Goal: Task Accomplishment & Management: Use online tool/utility

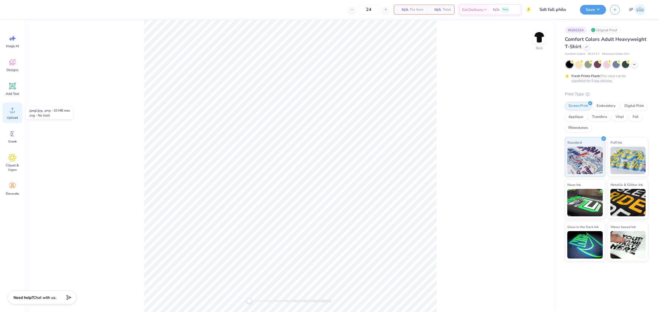
click at [15, 114] on icon at bounding box center [12, 110] width 8 height 8
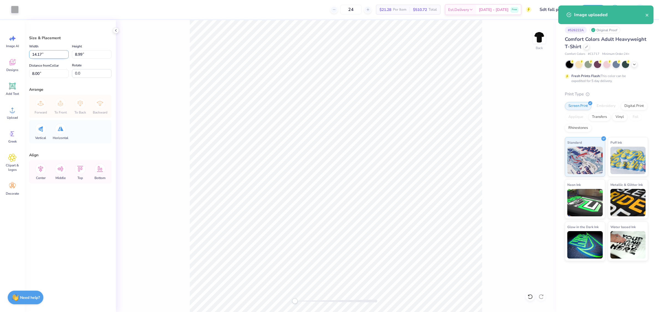
click at [49, 54] on input "14.17" at bounding box center [49, 54] width 40 height 9
type input "4.00"
type input "2.54"
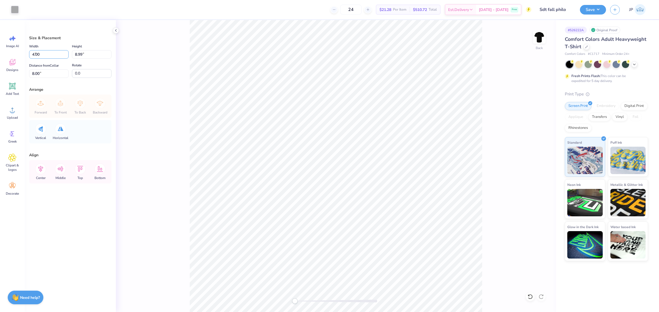
type input "11.23"
click at [53, 51] on input "4.00" at bounding box center [49, 54] width 40 height 9
type input "3.50"
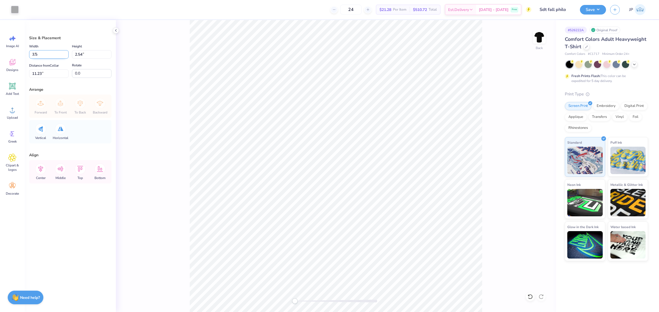
type input "2.22"
type input "2.90"
click at [259, 281] on div "Back" at bounding box center [336, 166] width 440 height 292
click at [90, 54] on input "2.22" at bounding box center [92, 54] width 40 height 9
click at [48, 73] on input "2.90" at bounding box center [49, 73] width 40 height 9
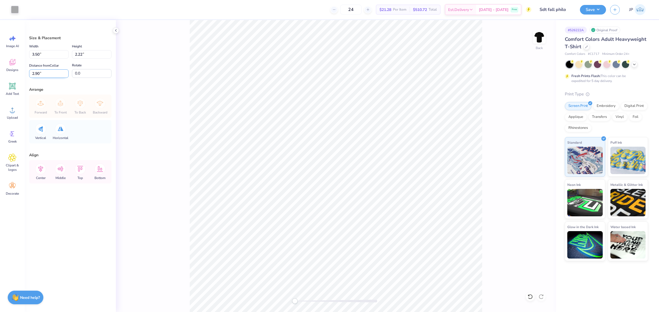
click at [48, 73] on input "2.90" at bounding box center [49, 73] width 40 height 9
type input "3"
click at [546, 32] on div "Back" at bounding box center [336, 166] width 440 height 292
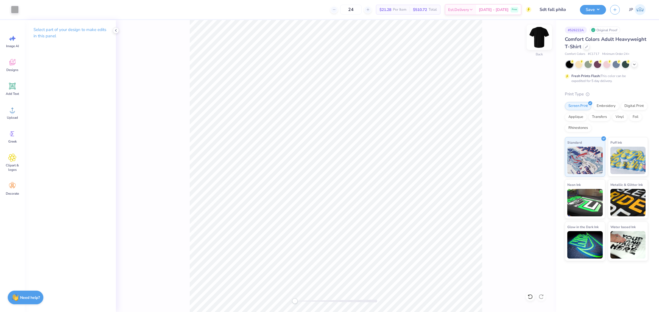
click at [538, 39] on img at bounding box center [539, 37] width 22 height 22
click at [18, 112] on div "Upload" at bounding box center [12, 113] width 20 height 21
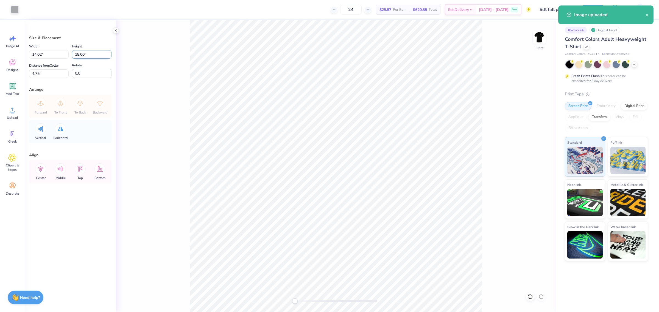
click at [95, 53] on input "18.00" at bounding box center [92, 54] width 40 height 9
drag, startPoint x: 95, startPoint y: 53, endPoint x: 99, endPoint y: 53, distance: 4.1
click at [99, 53] on input "18.00" at bounding box center [92, 54] width 40 height 9
type input "15"
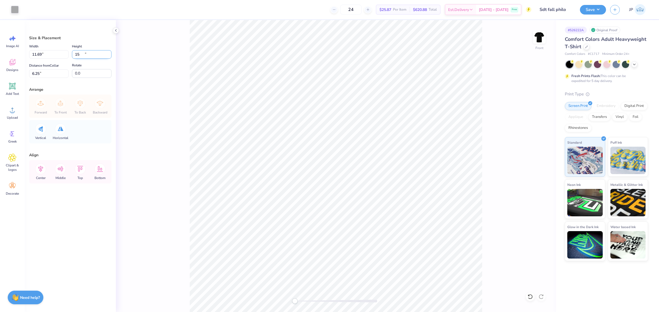
type input "11.69"
type input "15.00"
click at [36, 55] on input "11.69" at bounding box center [49, 54] width 40 height 9
click at [44, 76] on input "6.25" at bounding box center [49, 73] width 40 height 9
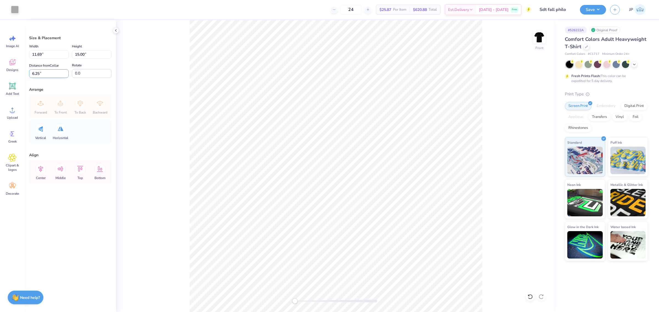
click at [44, 76] on input "6.25" at bounding box center [49, 73] width 40 height 9
type input "3"
drag, startPoint x: 93, startPoint y: 57, endPoint x: 57, endPoint y: 51, distance: 36.4
click at [58, 52] on div "Width 11.69 11.69 " Height 15.00 15.00 "" at bounding box center [70, 51] width 82 height 16
type input "14"
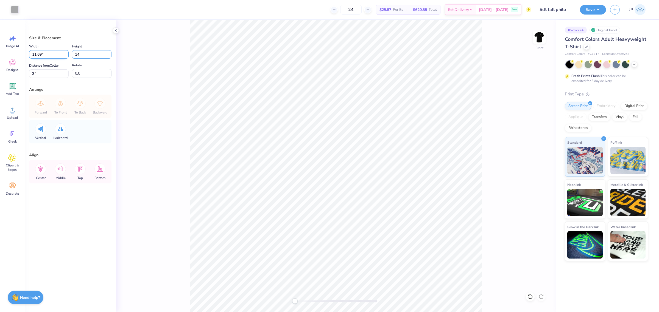
type input "10.91"
type input "14.00"
click at [47, 77] on input "3.50" at bounding box center [49, 73] width 40 height 9
click at [47, 76] on input "3.50" at bounding box center [49, 73] width 40 height 9
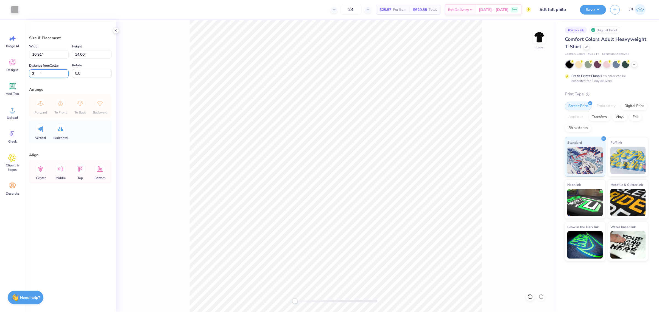
type input "3"
click at [268, 271] on div "Front" at bounding box center [336, 166] width 440 height 292
click at [599, 11] on button "Save" at bounding box center [593, 9] width 26 height 10
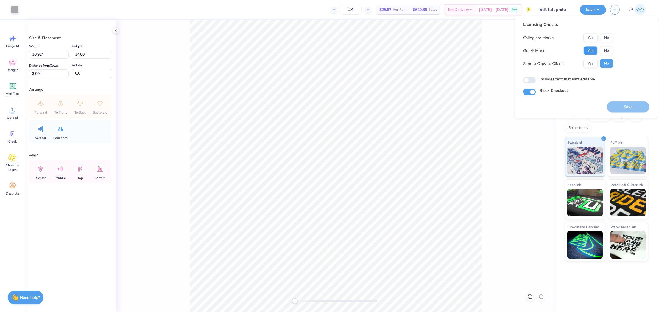
click at [587, 49] on button "Yes" at bounding box center [590, 50] width 14 height 9
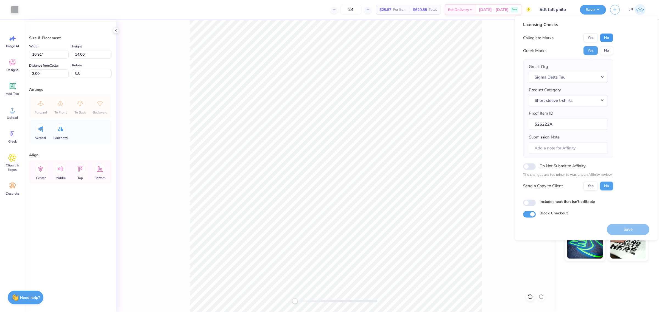
click at [607, 36] on button "No" at bounding box center [606, 37] width 13 height 9
click at [636, 231] on button "Save" at bounding box center [628, 229] width 43 height 11
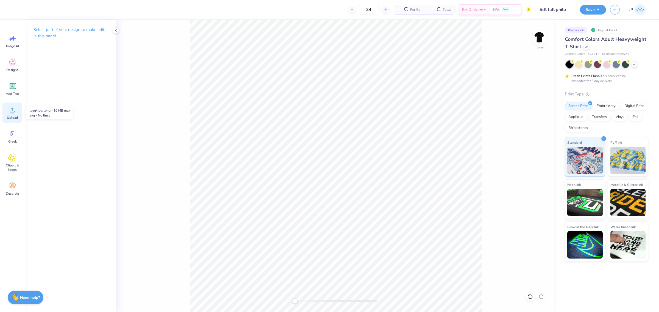
click at [12, 118] on span "Upload" at bounding box center [12, 118] width 11 height 4
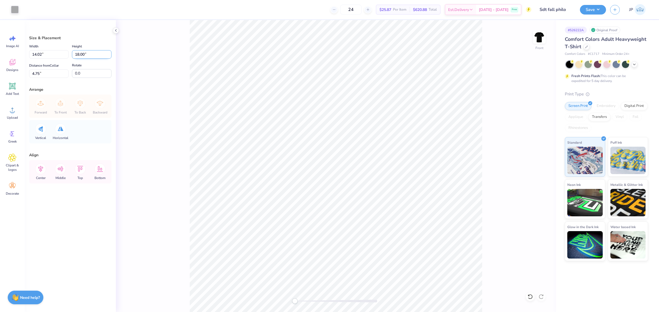
click at [88, 53] on input "18.00" at bounding box center [92, 54] width 40 height 9
type input "14"
type input "10.91"
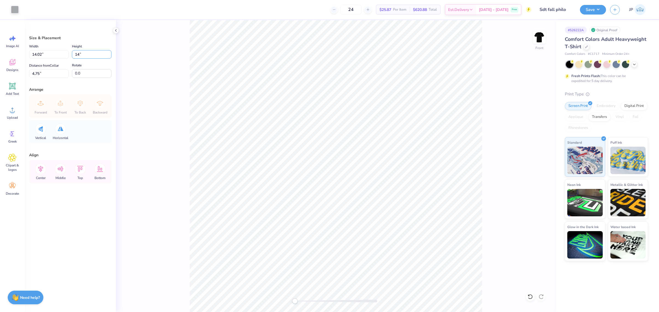
type input "14.00"
click at [46, 76] on input "6.75" at bounding box center [49, 73] width 40 height 9
type input "3.01"
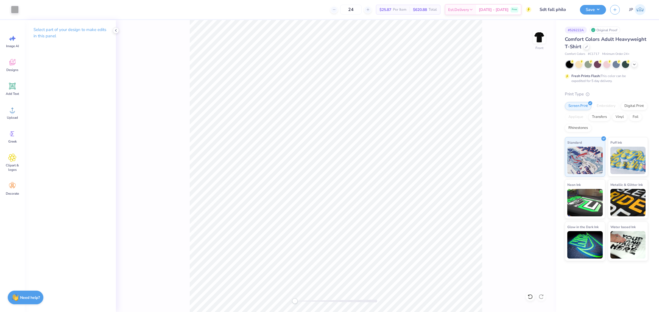
click at [243, 7] on div "Art colors 24 $25.87 Per Item $620.88 Total Est. Delivery [DATE] - [DATE] Free …" at bounding box center [329, 156] width 659 height 312
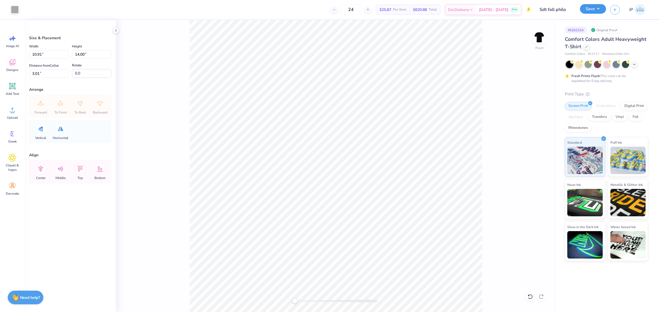
click at [599, 10] on button "Save" at bounding box center [593, 9] width 26 height 10
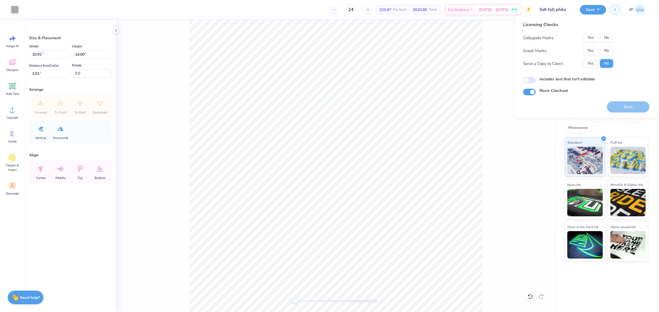
click at [593, 46] on div "Yes No" at bounding box center [598, 50] width 30 height 9
click at [593, 50] on button "Yes" at bounding box center [590, 50] width 14 height 9
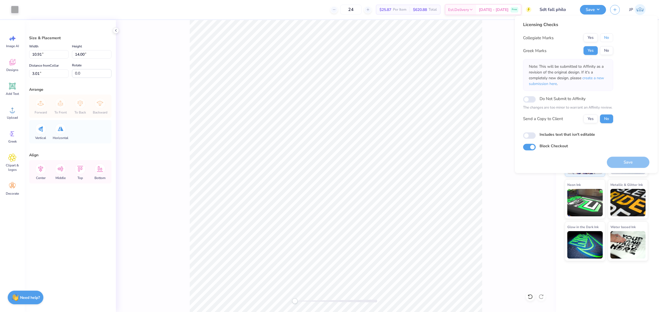
click at [607, 40] on button "No" at bounding box center [606, 37] width 13 height 9
click at [638, 161] on button "Save" at bounding box center [628, 162] width 43 height 11
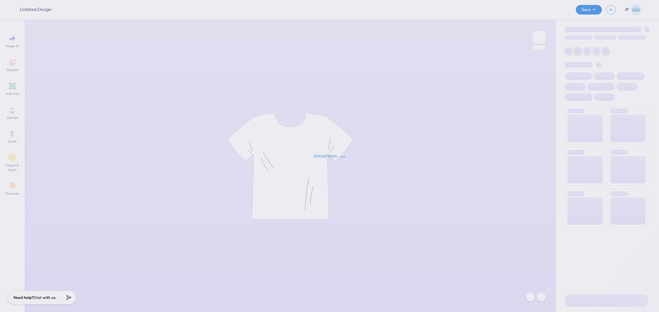
type input "T- Shirt with back design"
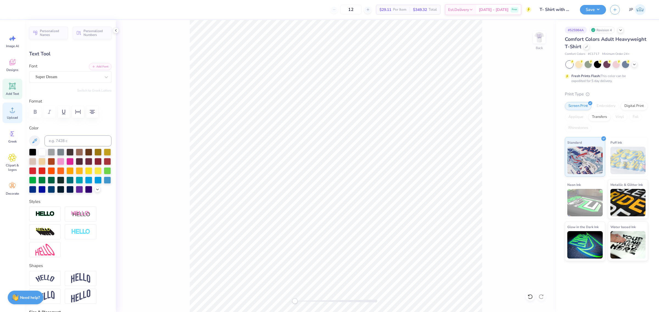
click at [17, 114] on div "Upload" at bounding box center [12, 113] width 20 height 21
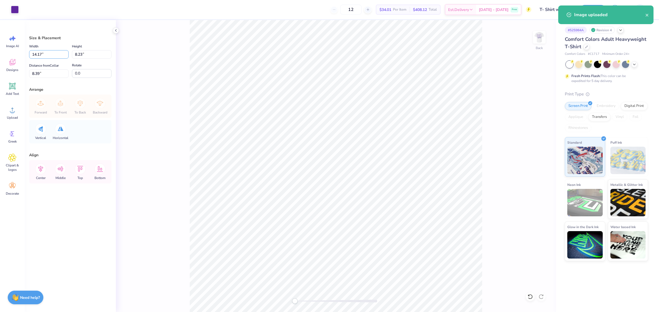
drag, startPoint x: 50, startPoint y: 54, endPoint x: 0, endPoint y: 47, distance: 50.2
click at [0, 47] on div "Art colors 12 $34.01 Per Item $408.12 Total Est. Delivery [DATE] - [DATE] Free …" at bounding box center [329, 156] width 659 height 312
type input "12.00"
type input "6.96"
type input "9.02"
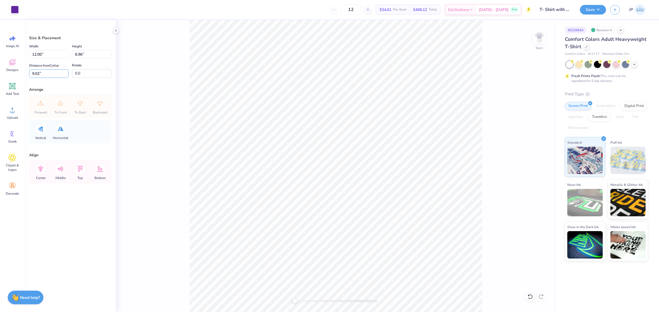
drag, startPoint x: 44, startPoint y: 76, endPoint x: 0, endPoint y: 65, distance: 45.9
click at [0, 65] on div "Art colors 12 $34.01 Per Item $408.12 Total Est. Delivery [DATE] - [DATE] Free …" at bounding box center [329, 156] width 659 height 312
type input "3"
drag, startPoint x: 52, startPoint y: 54, endPoint x: 13, endPoint y: 49, distance: 39.6
click at [13, 49] on div "Art colors 12 $34.01 Per Item $408.12 Total Est. Delivery [DATE] - [DATE] Free …" at bounding box center [329, 156] width 659 height 312
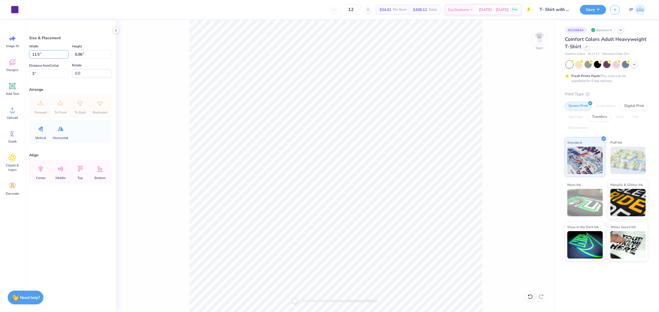
type input "11.50"
type input "6.67"
type input "3.15"
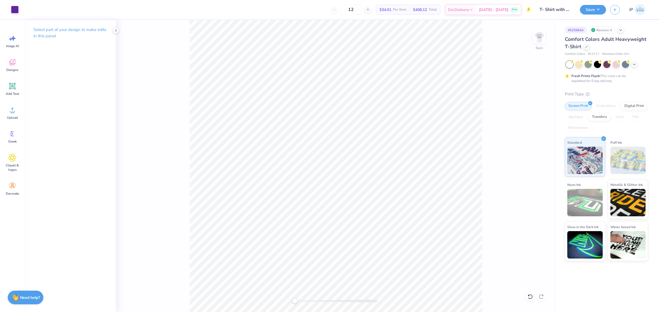
click at [184, 44] on div "Back" at bounding box center [336, 166] width 440 height 292
click at [503, 191] on div "Back" at bounding box center [336, 166] width 440 height 292
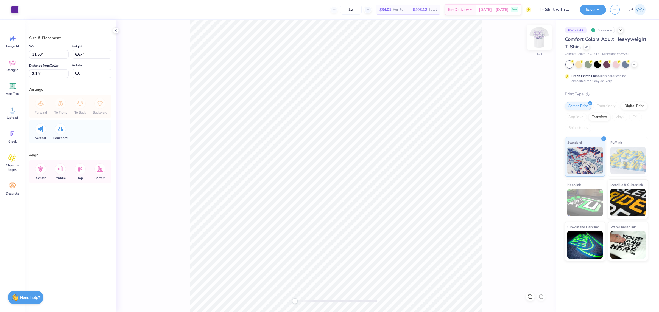
click at [541, 37] on img at bounding box center [539, 37] width 22 height 22
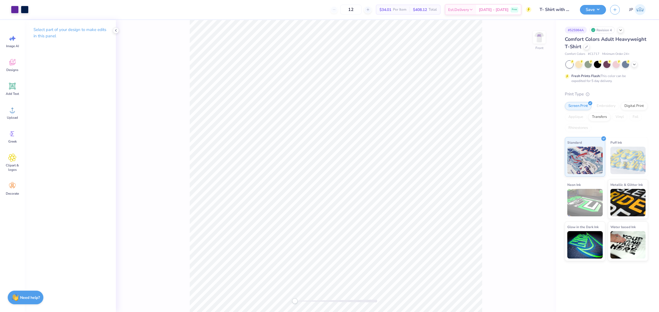
click at [174, 245] on div "Front" at bounding box center [336, 166] width 440 height 292
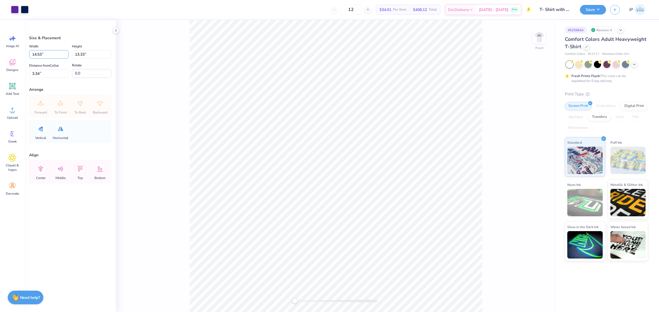
drag, startPoint x: 48, startPoint y: 53, endPoint x: 1, endPoint y: 53, distance: 47.0
click at [1, 53] on div "Art colors 12 $34.01 Per Item $408.12 Total Est. Delivery Oct 11 - 14 Free Desi…" at bounding box center [329, 156] width 659 height 312
type input "12.50"
type input "11.46"
type input "4.27"
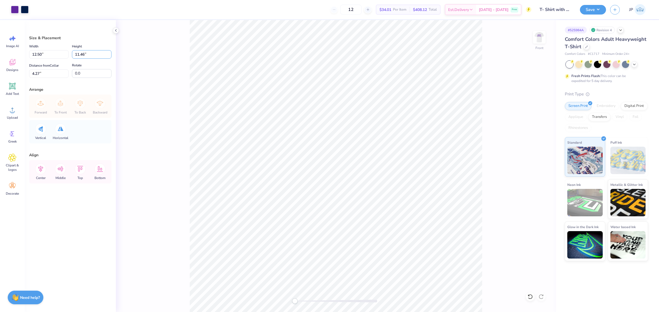
drag, startPoint x: 93, startPoint y: 57, endPoint x: 25, endPoint y: 54, distance: 68.7
click at [22, 54] on div "Art colors 12 $34.01 Per Item $408.12 Total Est. Delivery Oct 11 - 14 Free Desi…" at bounding box center [329, 156] width 659 height 312
type input "3"
type input "3.27"
type input "3.00"
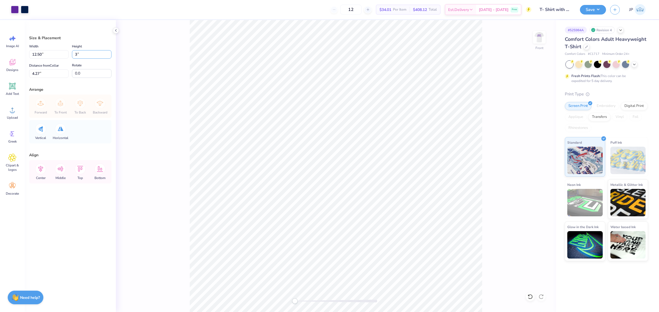
type input "8.51"
drag, startPoint x: 46, startPoint y: 54, endPoint x: 5, endPoint y: 53, distance: 40.7
click at [5, 53] on div "Art colors 12 $34.01 Per Item $408.12 Total Est. Delivery Oct 11 - 14 Free Desi…" at bounding box center [329, 156] width 659 height 312
type input "12.50"
type input "11.46"
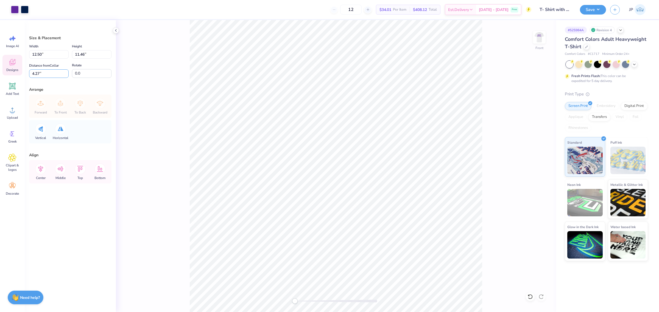
drag, startPoint x: 52, startPoint y: 72, endPoint x: 18, endPoint y: 59, distance: 36.7
click at [0, 64] on div "Art colors 12 $34.01 Per Item $408.12 Total Est. Delivery Oct 11 - 14 Free Desi…" at bounding box center [329, 156] width 659 height 312
type input "3"
click at [534, 36] on img at bounding box center [539, 37] width 22 height 22
click at [183, 183] on div "Back" at bounding box center [336, 166] width 440 height 292
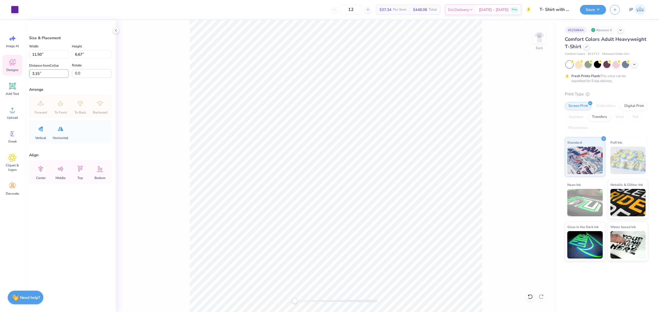
drag, startPoint x: 44, startPoint y: 74, endPoint x: 4, endPoint y: 68, distance: 40.0
click at [0, 68] on div "Art colors 12 $37.34 Per Item $448.08 Total Est. Delivery Oct 11 - 14 Free Desi…" at bounding box center [329, 156] width 659 height 312
type input "3"
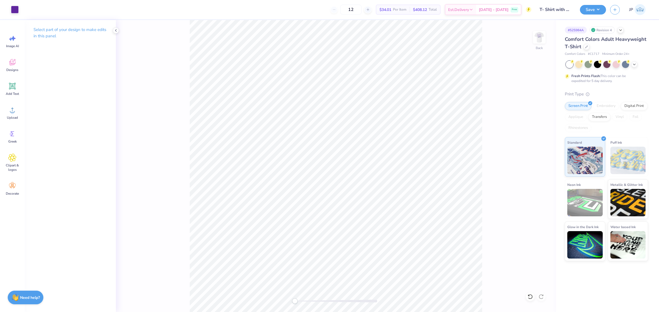
click at [139, 169] on div "Back" at bounding box center [336, 166] width 440 height 292
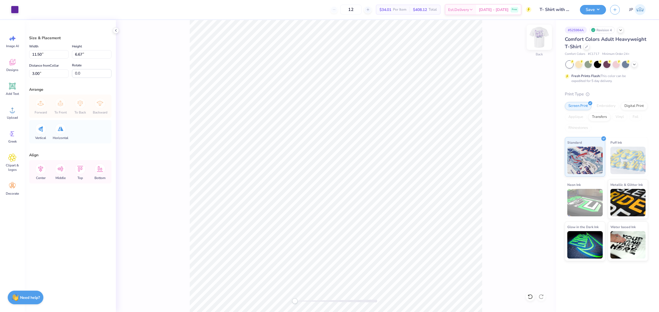
click at [539, 33] on img at bounding box center [539, 37] width 22 height 22
click at [599, 12] on button "Save" at bounding box center [593, 9] width 26 height 10
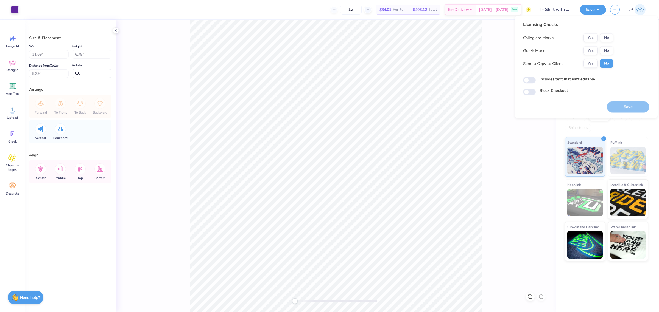
click at [607, 55] on div "Collegiate Marks Yes No Greek Marks Yes No Send a Copy to Client Yes No" at bounding box center [568, 50] width 90 height 35
click at [606, 50] on button "No" at bounding box center [606, 50] width 13 height 9
click at [606, 38] on button "No" at bounding box center [606, 37] width 13 height 9
click at [635, 102] on button "Save" at bounding box center [628, 107] width 43 height 11
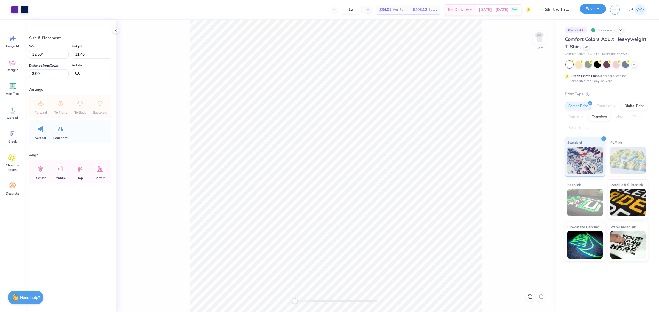
click at [600, 10] on button "Save" at bounding box center [593, 9] width 26 height 10
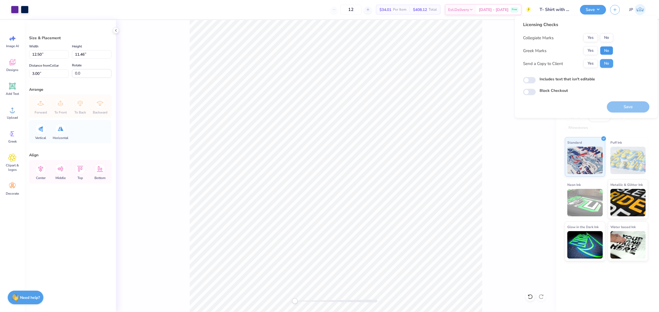
click at [608, 51] on button "No" at bounding box center [606, 50] width 13 height 9
click at [607, 39] on button "No" at bounding box center [606, 37] width 13 height 9
click at [622, 105] on button "Save" at bounding box center [628, 107] width 43 height 11
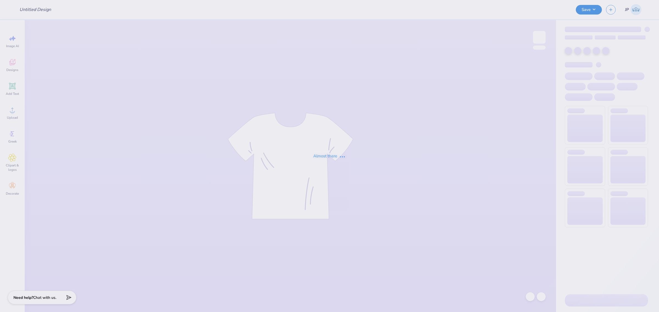
type input "House Shirt"
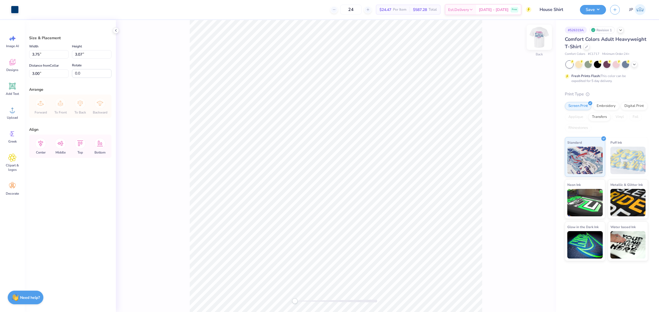
click at [542, 38] on img at bounding box center [539, 37] width 22 height 22
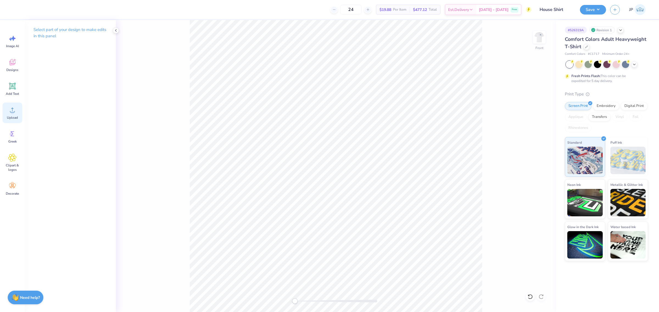
click at [13, 111] on circle at bounding box center [12, 112] width 4 height 4
click at [8, 114] on icon at bounding box center [12, 110] width 8 height 8
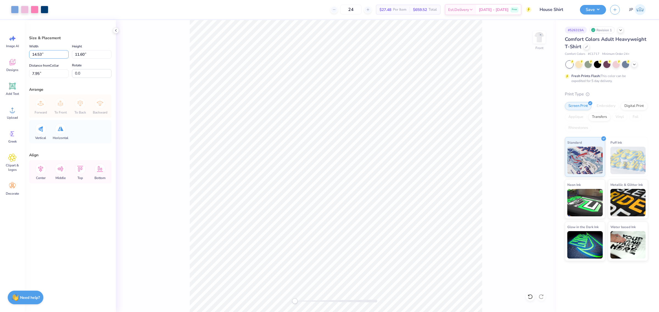
drag, startPoint x: 54, startPoint y: 52, endPoint x: 0, endPoint y: 51, distance: 54.1
click at [0, 51] on div "Art colors 24 $27.48 Per Item $659.52 Total Est. Delivery Oct 11 - 14 Free Desi…" at bounding box center [329, 156] width 659 height 312
type input "12.50"
type input "9.98"
drag, startPoint x: 52, startPoint y: 71, endPoint x: 9, endPoint y: 63, distance: 44.6
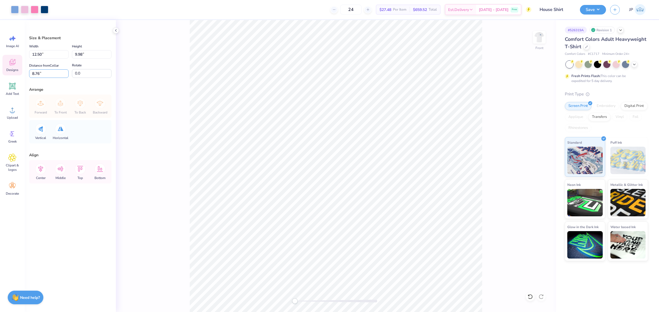
click at [9, 64] on div "Art colors 24 $27.48 Per Item $659.52 Total Est. Delivery Oct 11 - 14 Free Desi…" at bounding box center [329, 156] width 659 height 312
type input "3"
click at [25, 6] on div at bounding box center [25, 9] width 8 height 8
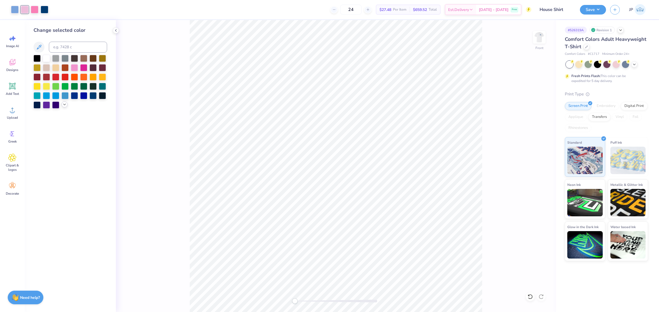
click at [63, 105] on icon at bounding box center [64, 104] width 4 height 4
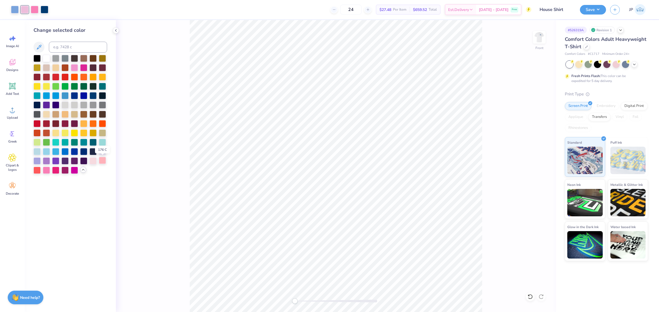
click at [105, 161] on div at bounding box center [102, 160] width 7 height 7
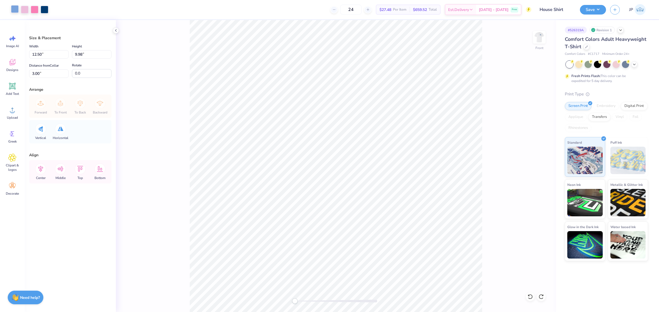
click at [14, 11] on div at bounding box center [15, 9] width 8 height 8
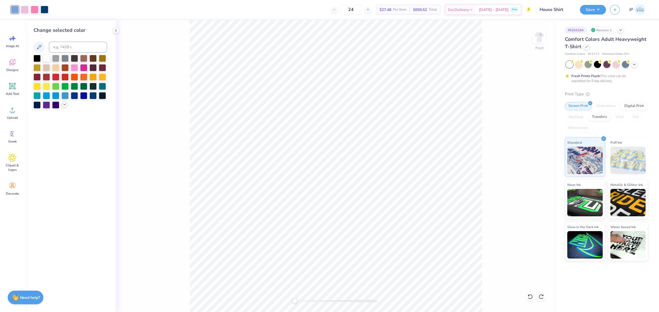
click at [65, 107] on div at bounding box center [65, 105] width 6 height 6
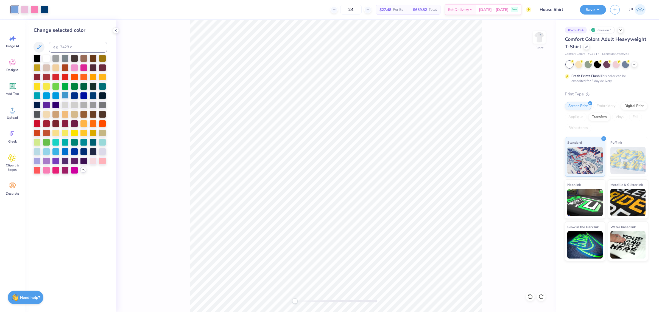
click at [64, 93] on div at bounding box center [65, 95] width 7 height 7
click at [46, 152] on div at bounding box center [46, 151] width 7 height 7
click at [100, 144] on div at bounding box center [102, 141] width 7 height 7
click at [48, 150] on div at bounding box center [46, 151] width 7 height 7
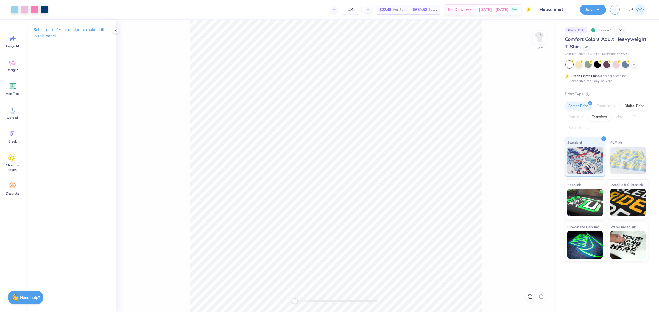
click at [202, 10] on div "Art colors 24 $27.48 Per Item $659.52 Total Est. Delivery Oct 11 - 14 Free Desi…" at bounding box center [329, 156] width 659 height 312
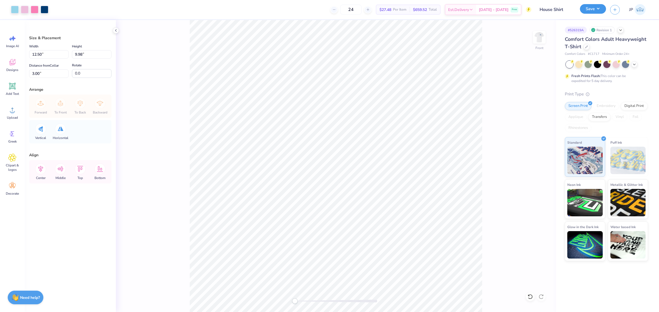
click at [582, 9] on button "Save" at bounding box center [593, 9] width 26 height 10
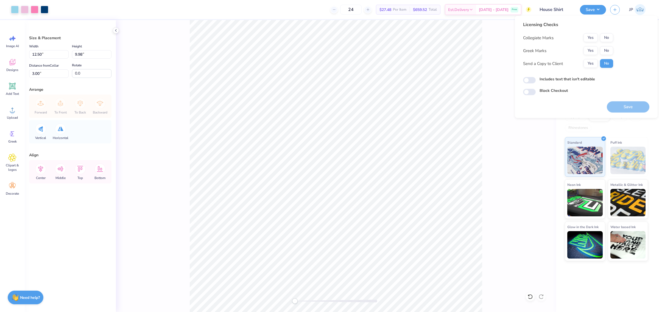
click at [592, 43] on div "Collegiate Marks Yes No Greek Marks Yes No Send a Copy to Client Yes No" at bounding box center [568, 50] width 90 height 35
click at [591, 38] on button "Yes" at bounding box center [590, 37] width 14 height 9
click at [588, 47] on button "Yes" at bounding box center [590, 50] width 14 height 9
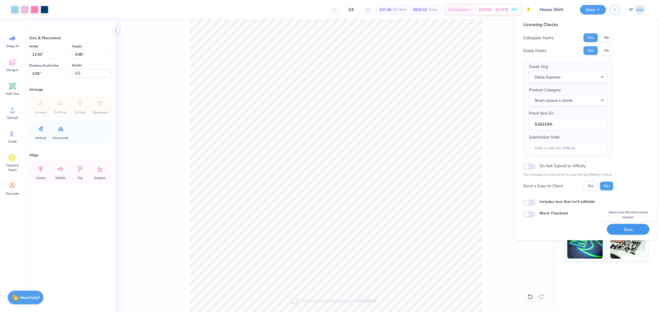
click at [636, 228] on button "Save" at bounding box center [628, 229] width 43 height 11
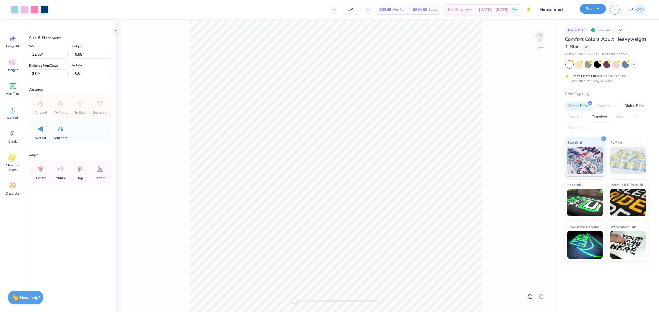
click at [592, 10] on button "Save" at bounding box center [593, 9] width 26 height 10
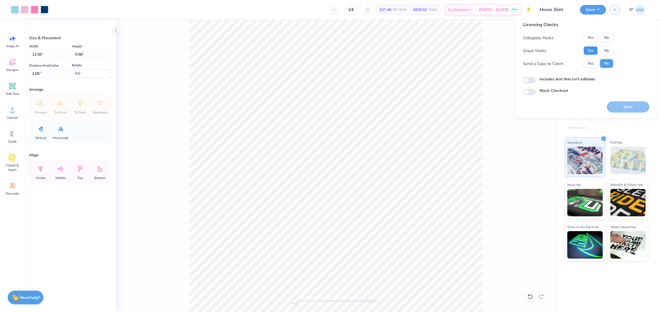
click at [595, 49] on button "Yes" at bounding box center [590, 50] width 14 height 9
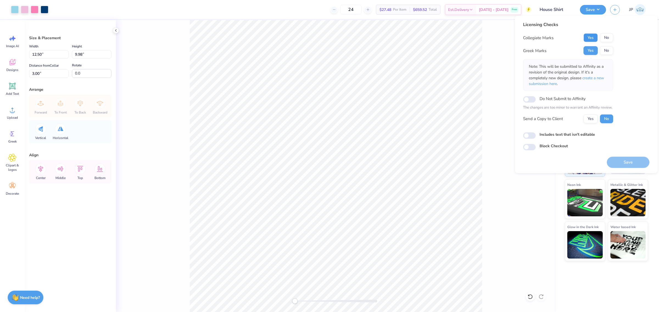
click at [591, 36] on button "Yes" at bounding box center [590, 37] width 14 height 9
click at [630, 162] on button "Save" at bounding box center [628, 162] width 43 height 11
